Goal: Navigation & Orientation: Find specific page/section

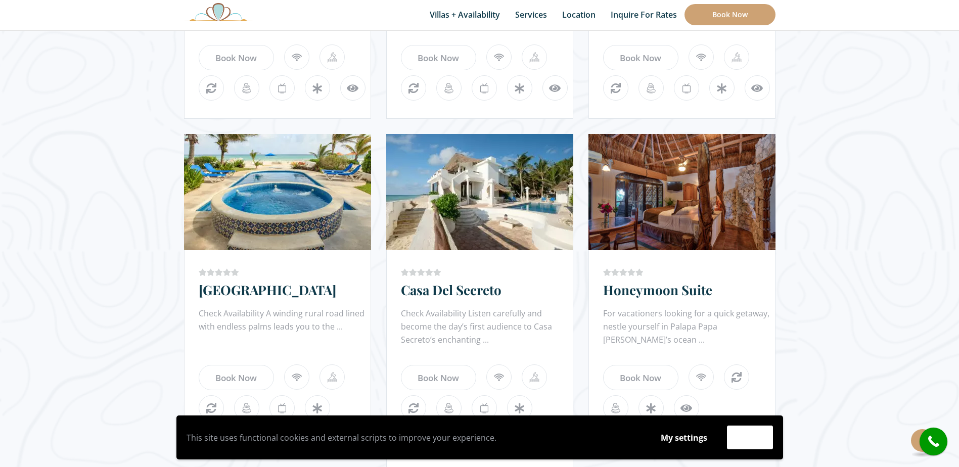
scroll to position [871, 0]
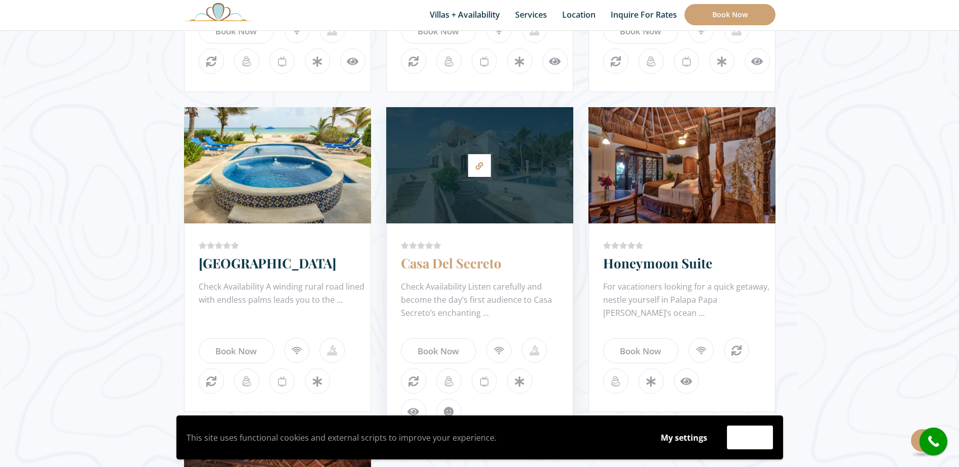
click at [475, 263] on link "Casa Del Secreto" at bounding box center [451, 263] width 101 height 18
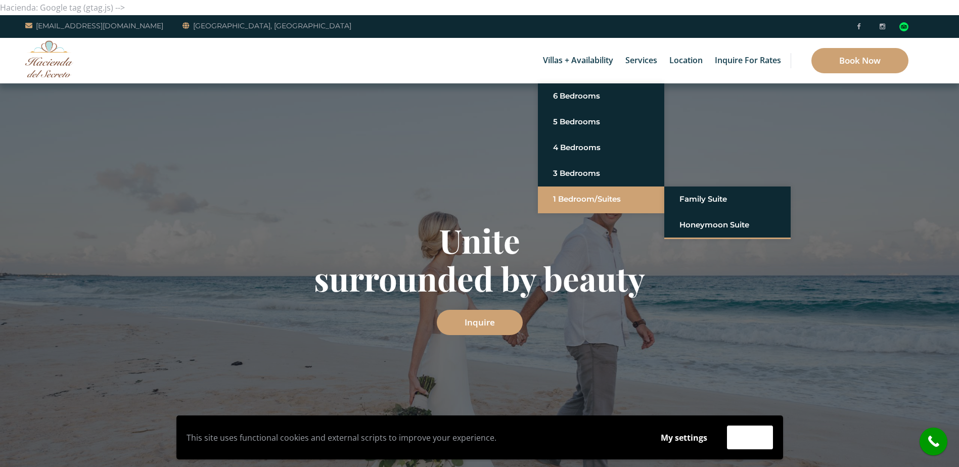
click at [590, 198] on link "1 Bedroom/Suites" at bounding box center [601, 199] width 96 height 18
click at [581, 199] on link "1 Bedroom/Suites" at bounding box center [601, 199] width 96 height 18
